Goal: Task Accomplishment & Management: Use online tool/utility

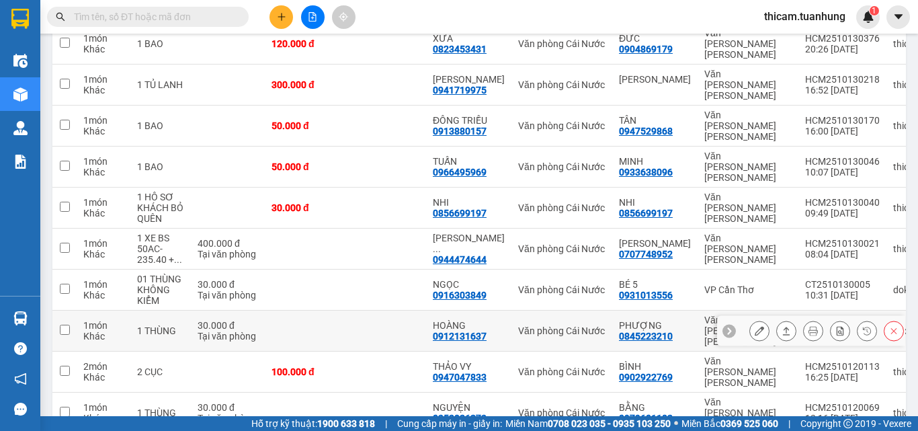
scroll to position [67, 0]
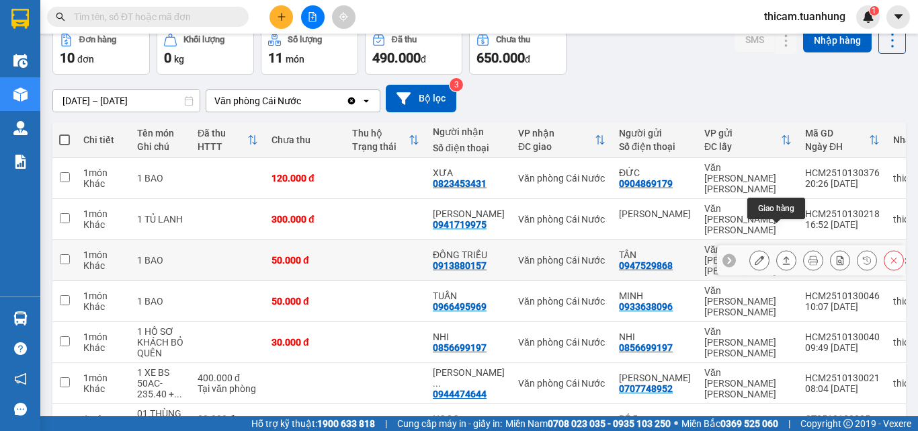
click at [782, 255] on icon at bounding box center [786, 259] width 9 height 9
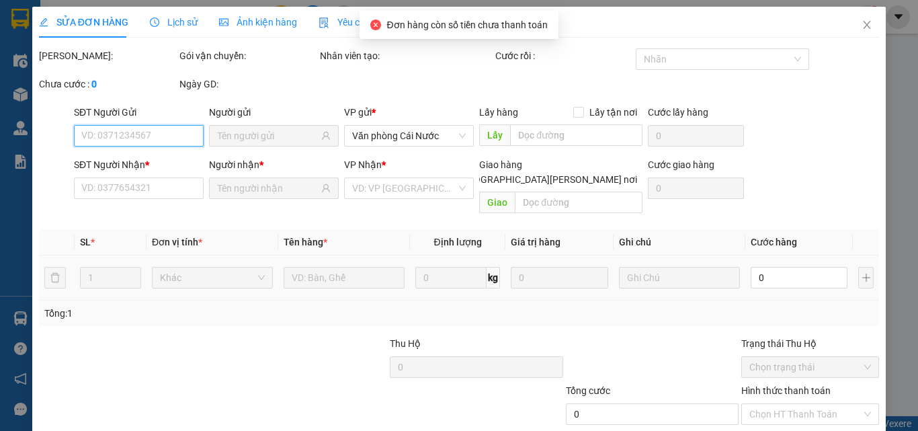
type input "0947529868"
type input "TÂN"
type input "0913880157"
type input "ĐÔNG TRIỀU"
type input "50.000"
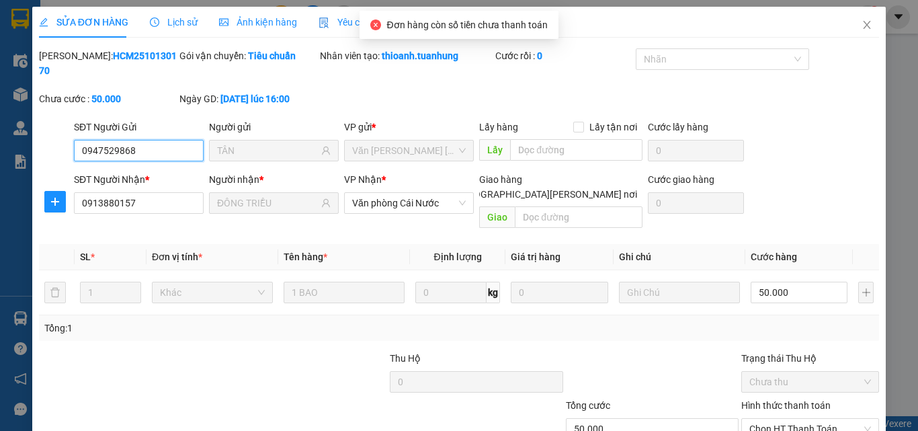
scroll to position [69, 0]
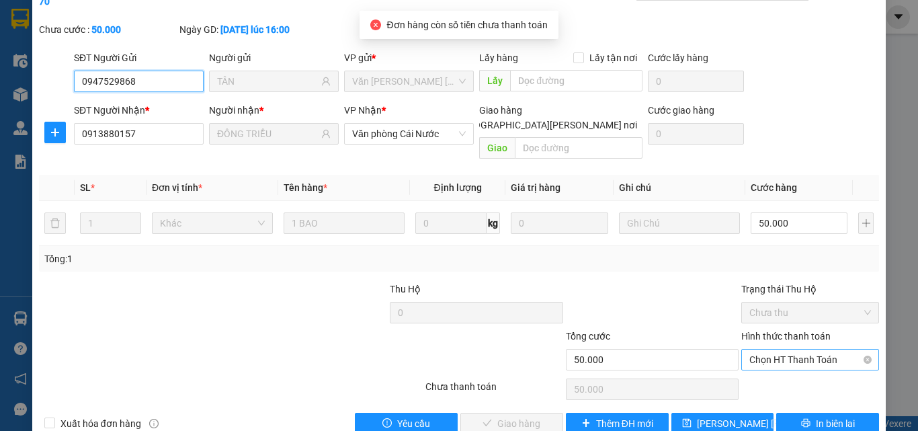
click at [766, 350] on span "Chọn HT Thanh Toán" at bounding box center [811, 360] width 122 height 20
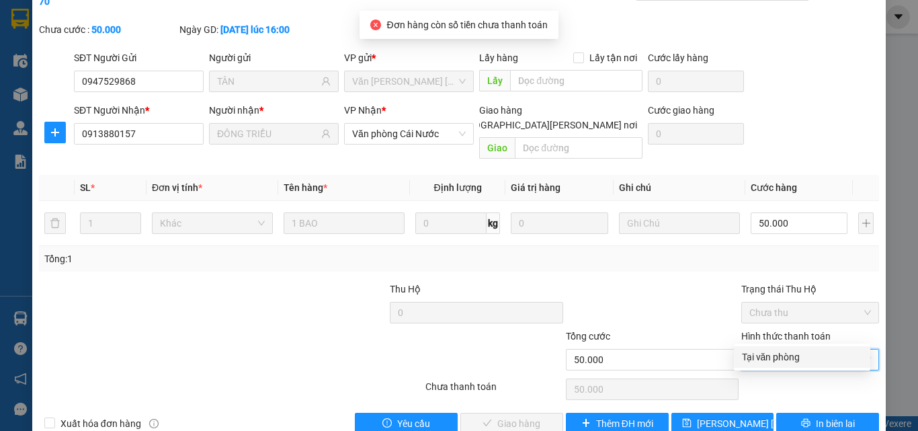
drag, startPoint x: 759, startPoint y: 342, endPoint x: 680, endPoint y: 374, distance: 85.7
click at [754, 356] on div "Tại văn phòng" at bounding box center [802, 357] width 120 height 15
type input "0"
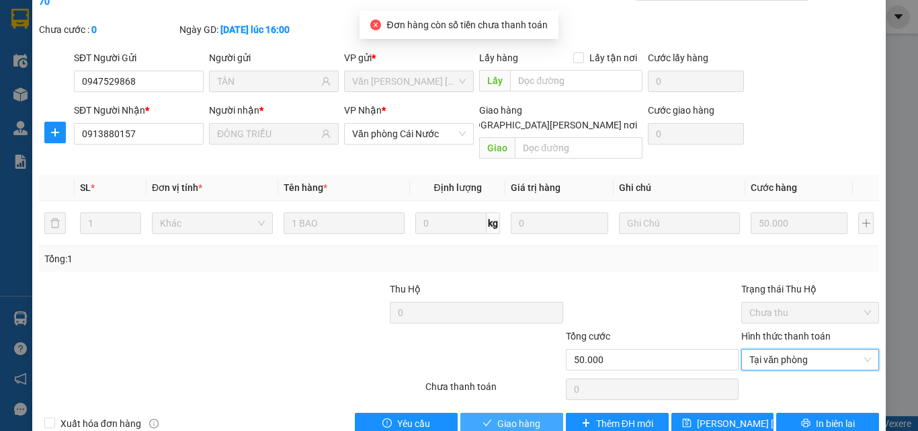
click at [499, 416] on span "Giao hàng" at bounding box center [519, 423] width 43 height 15
